Goal: Transaction & Acquisition: Purchase product/service

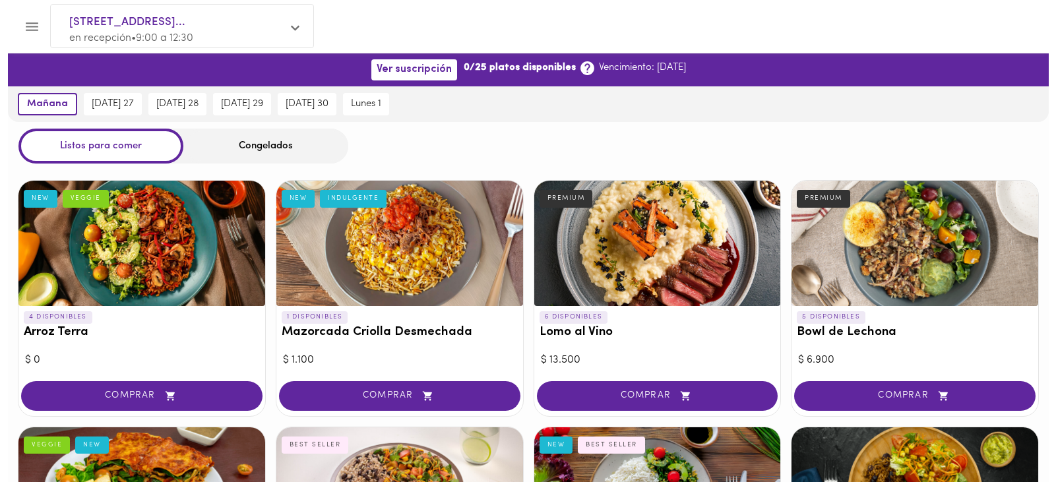
scroll to position [890, 0]
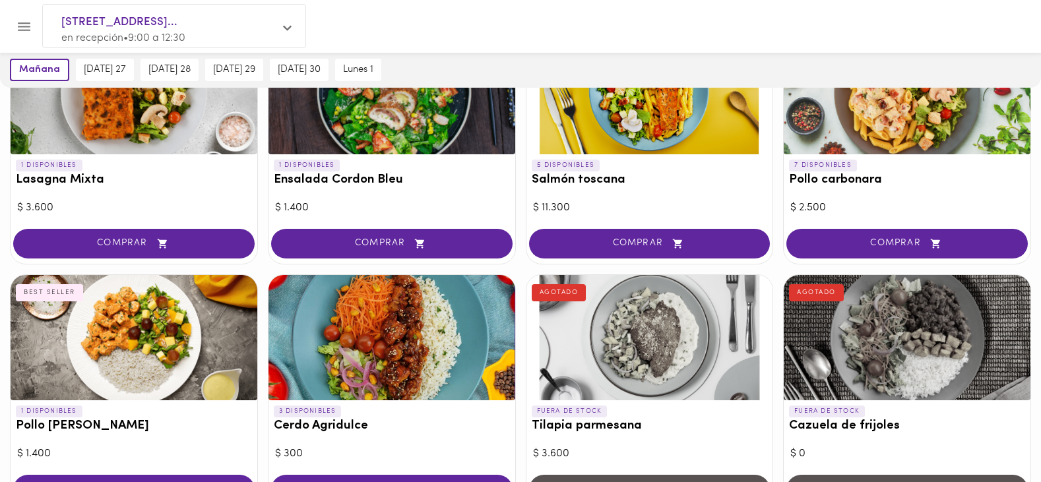
drag, startPoint x: 0, startPoint y: 0, endPoint x: 342, endPoint y: 364, distance: 499.7
click at [342, 364] on div at bounding box center [391, 337] width 247 height 125
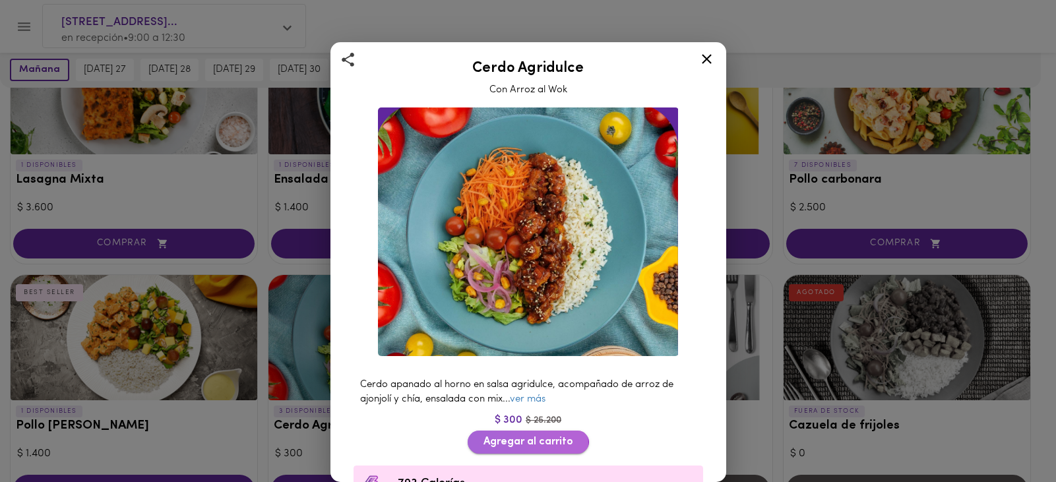
click at [503, 436] on span "Agregar al carrito" at bounding box center [528, 442] width 90 height 13
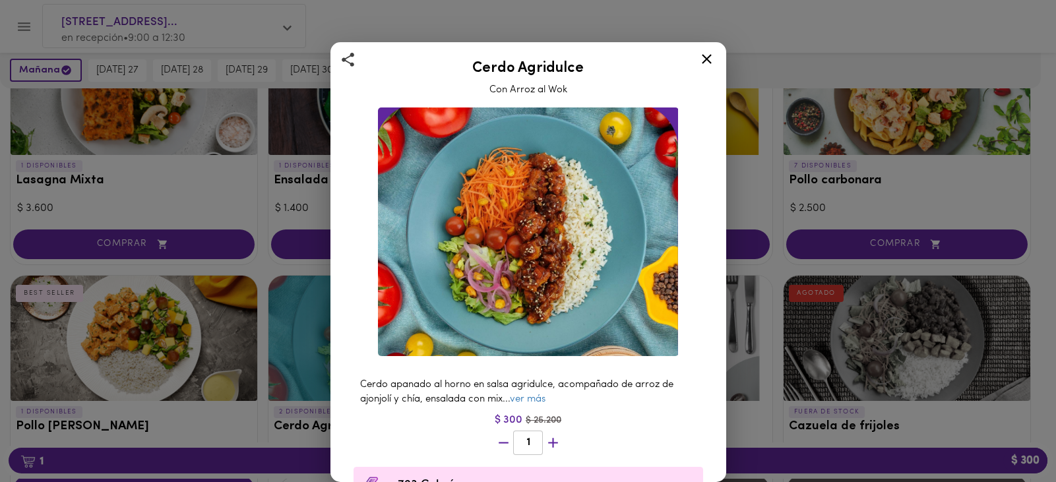
scroll to position [891, 0]
click at [253, 463] on div "Cerdo Agridulce Con Arroz al Wok Cerdo apanado al horno en salsa agridulce, aco…" at bounding box center [528, 241] width 1056 height 482
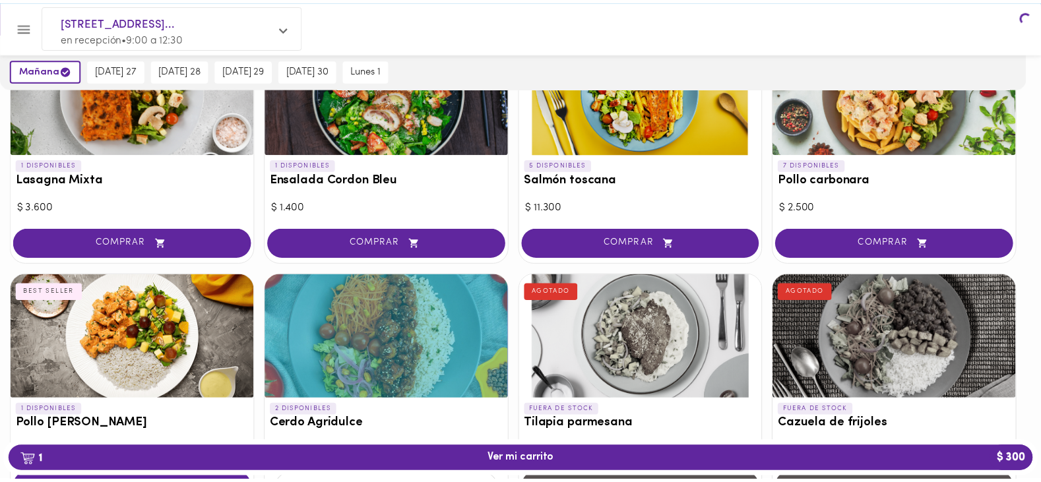
scroll to position [890, 0]
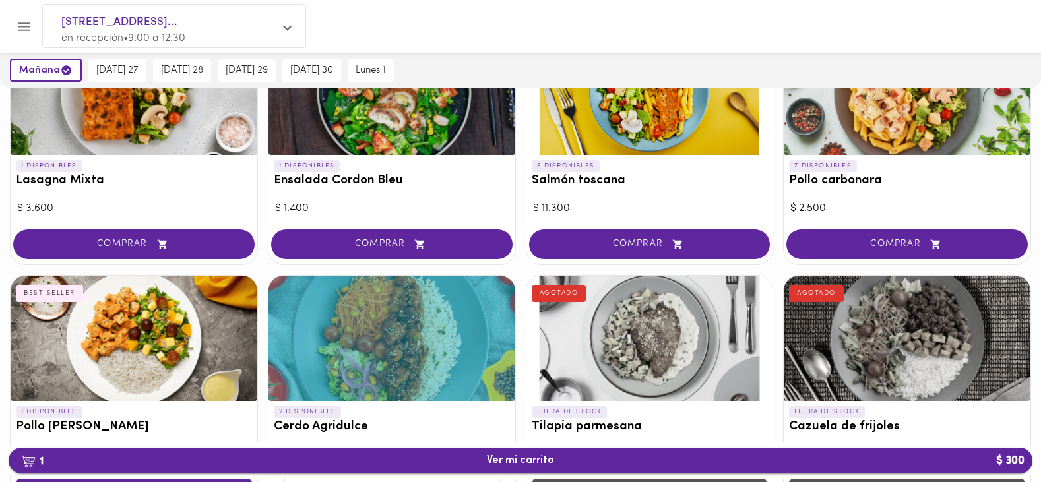
click at [494, 462] on span "1 Ver mi carrito $ 300" at bounding box center [520, 460] width 67 height 13
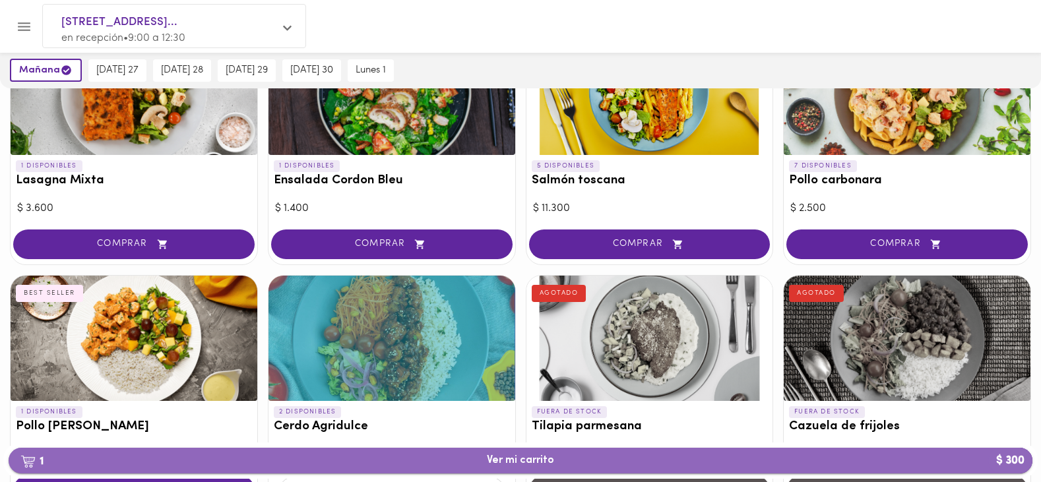
click at [494, 462] on span "1 Ver mi carrito $ 300" at bounding box center [520, 460] width 67 height 13
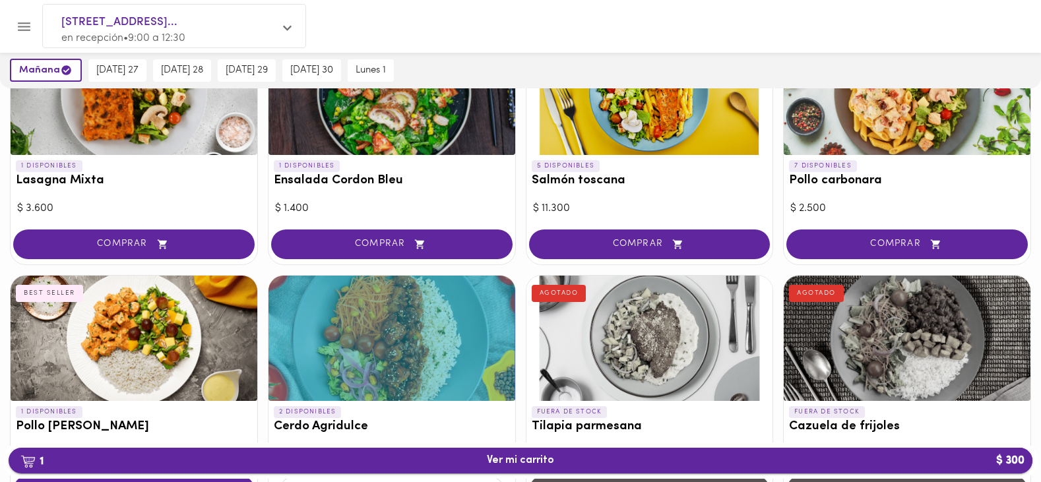
click at [494, 462] on span "1 Ver mi carrito $ 300" at bounding box center [520, 460] width 67 height 13
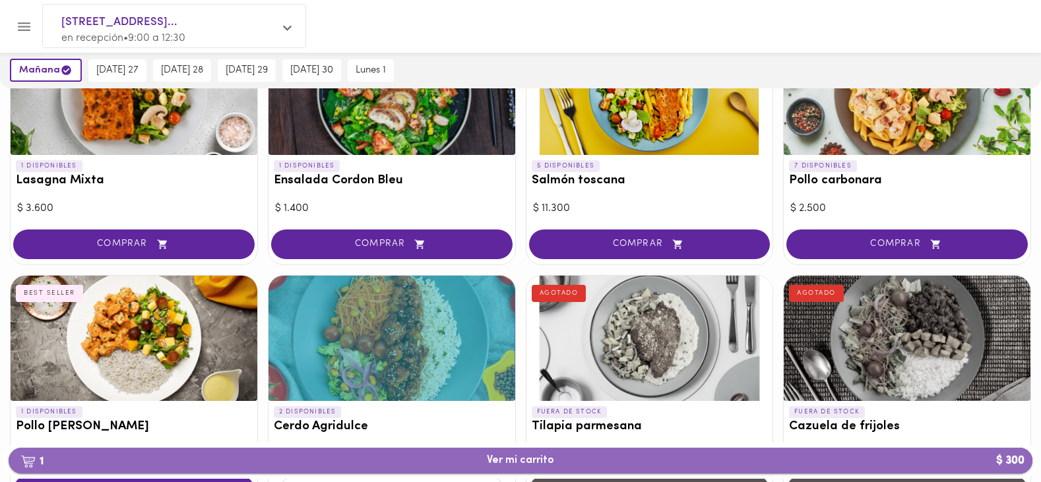
click at [495, 460] on span "1 Ver mi carrito $ 300" at bounding box center [520, 460] width 67 height 13
click at [496, 458] on span "1 Ver mi carrito $ 300" at bounding box center [520, 460] width 67 height 13
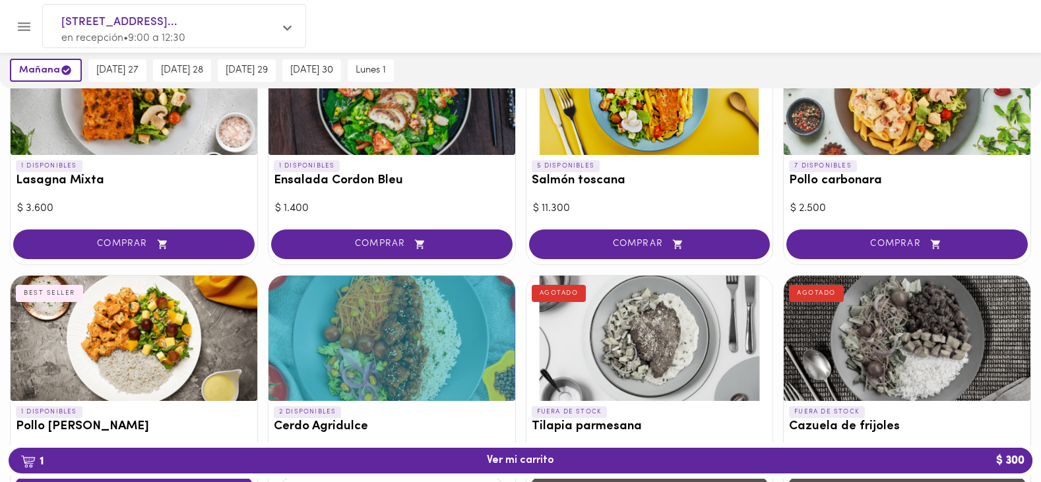
drag, startPoint x: 441, startPoint y: 337, endPoint x: 590, endPoint y: 346, distance: 150.0
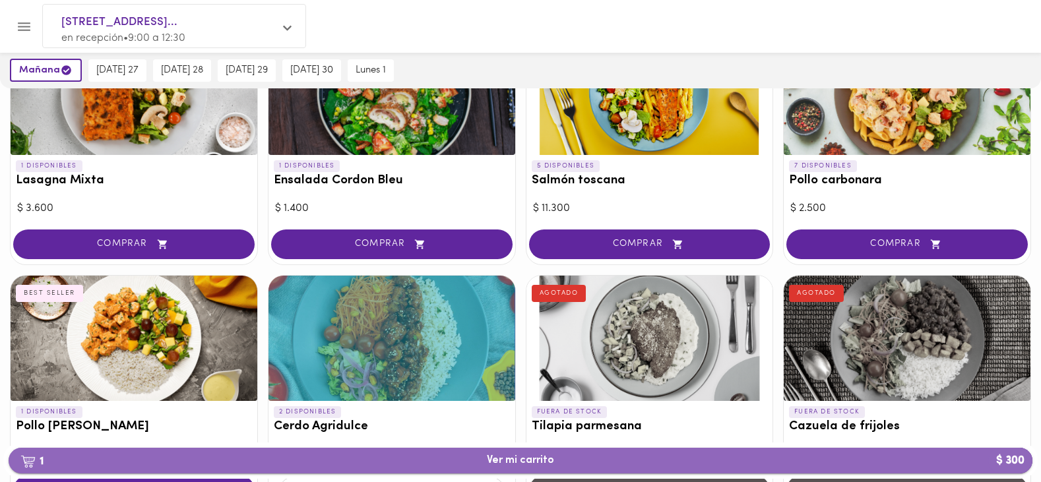
click at [505, 458] on span "1 Ver mi carrito $ 300" at bounding box center [520, 460] width 67 height 13
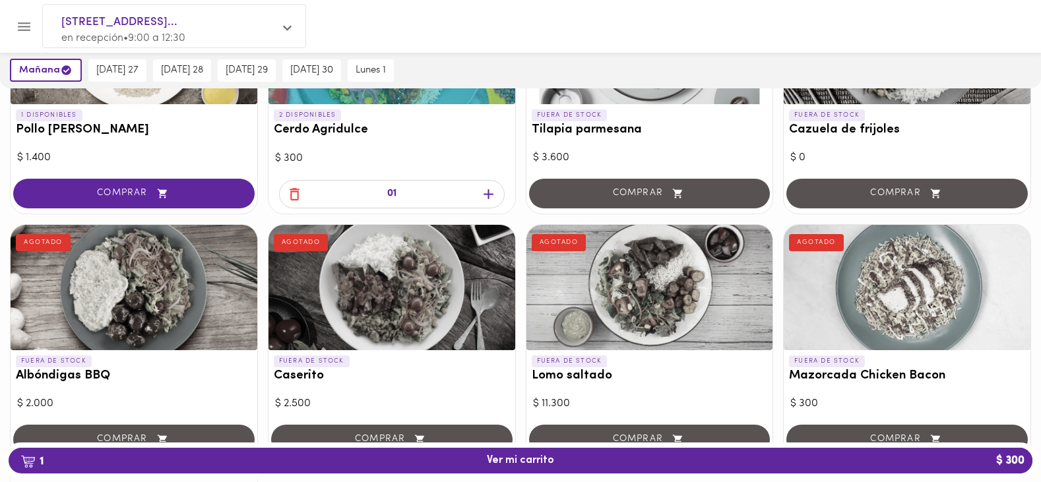
scroll to position [989, 0]
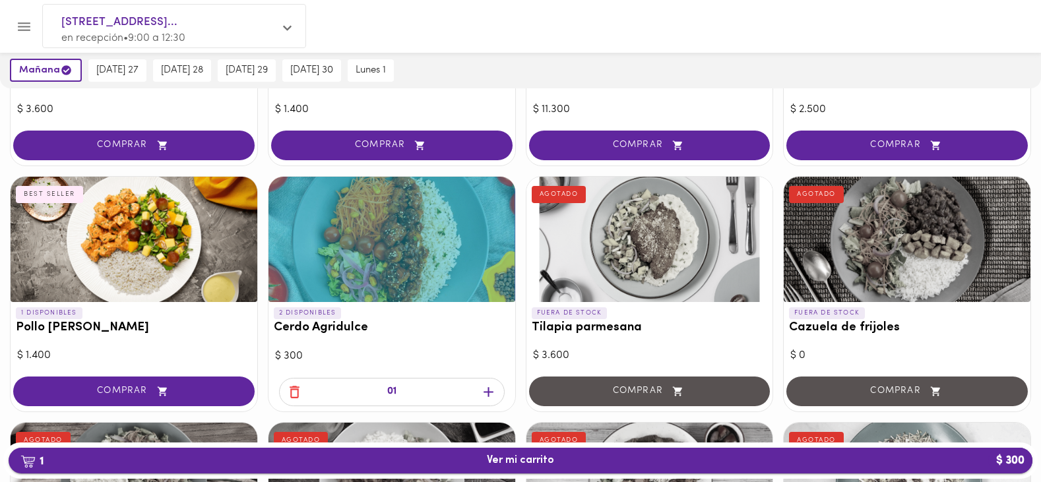
click at [516, 454] on span "1 Ver mi carrito $ 300" at bounding box center [520, 460] width 67 height 13
